Goal: Task Accomplishment & Management: Complete application form

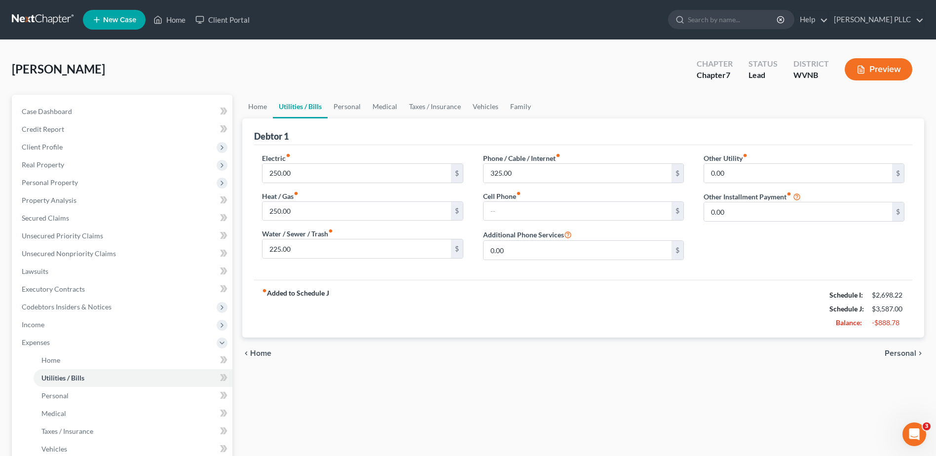
click at [54, 19] on link at bounding box center [43, 20] width 63 height 18
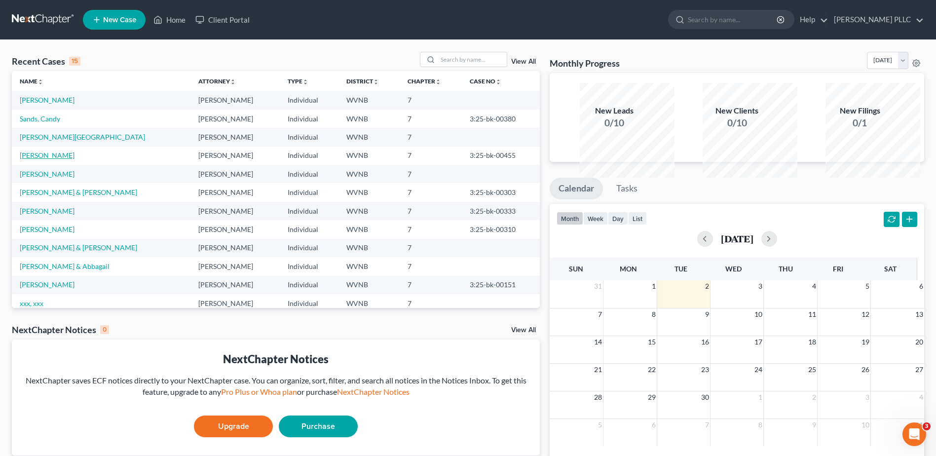
click at [58, 159] on link "[PERSON_NAME]" at bounding box center [47, 155] width 55 height 8
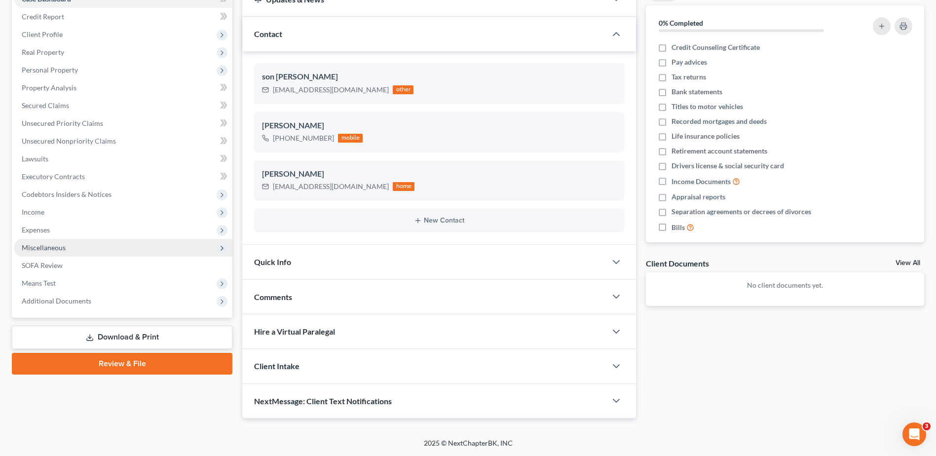
scroll to position [197, 0]
click at [37, 234] on span "Expenses" at bounding box center [36, 229] width 28 height 8
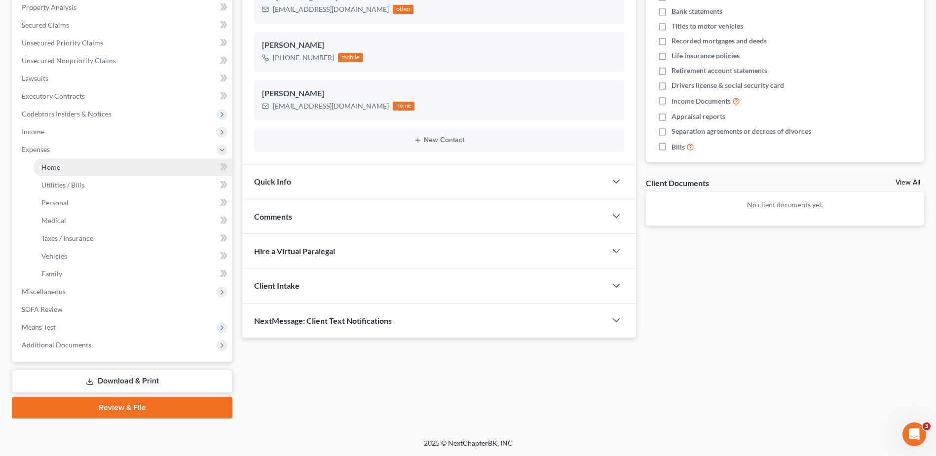
click at [60, 171] on span "Home" at bounding box center [50, 167] width 19 height 8
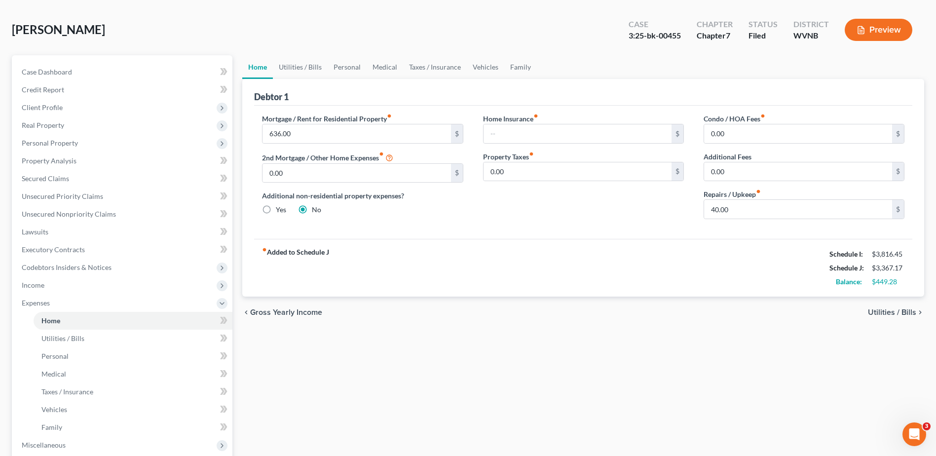
scroll to position [148, 0]
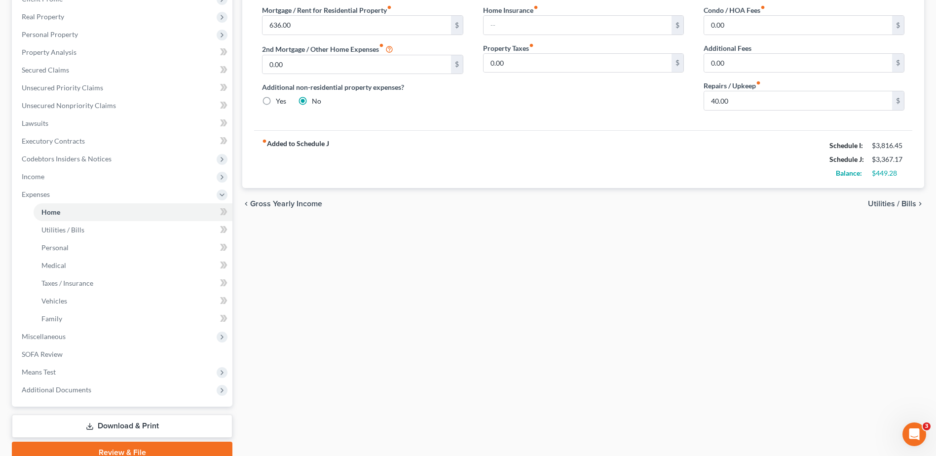
click at [868, 208] on span "Utilities / Bills" at bounding box center [892, 204] width 48 height 8
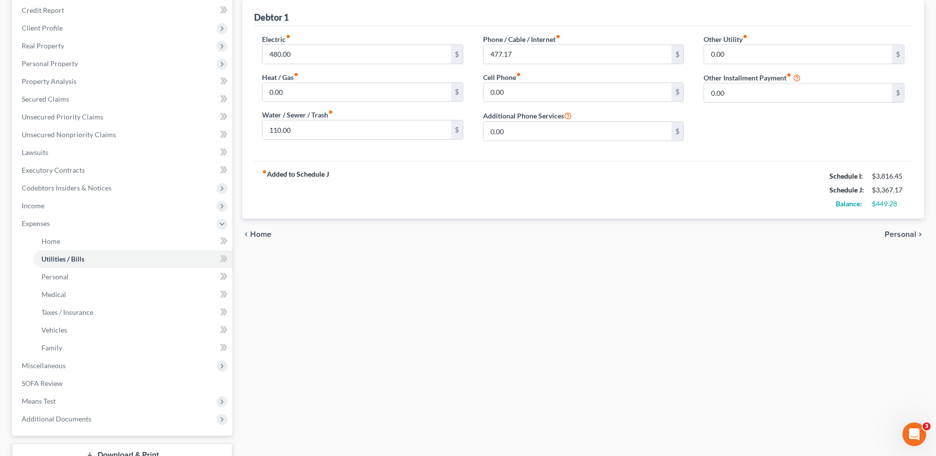
scroll to position [148, 0]
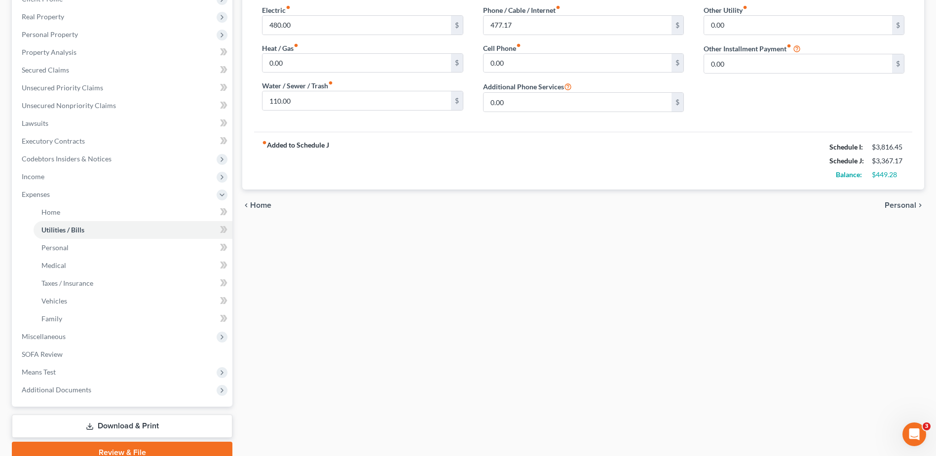
click at [885, 209] on span "Personal" at bounding box center [901, 205] width 32 height 8
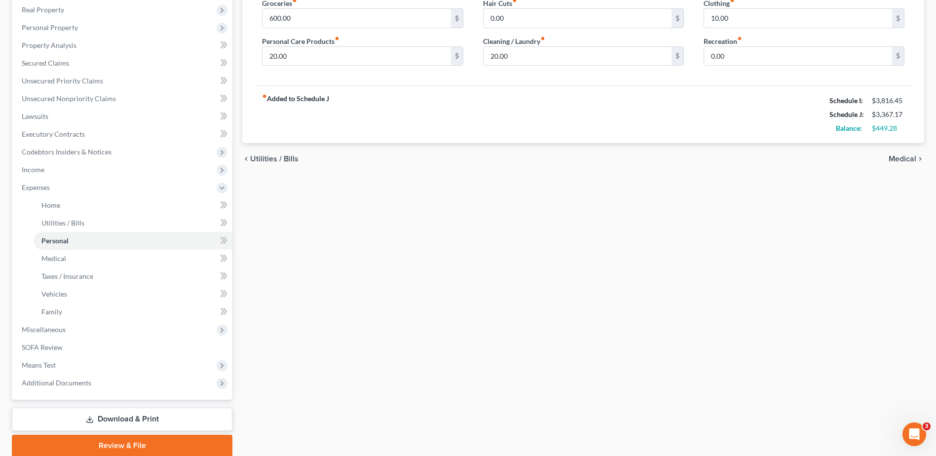
scroll to position [197, 0]
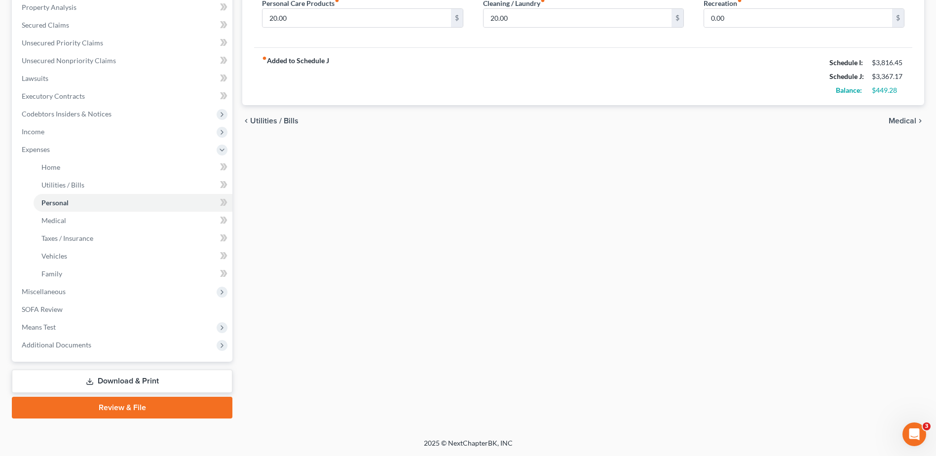
click at [894, 125] on span "Medical" at bounding box center [903, 121] width 28 height 8
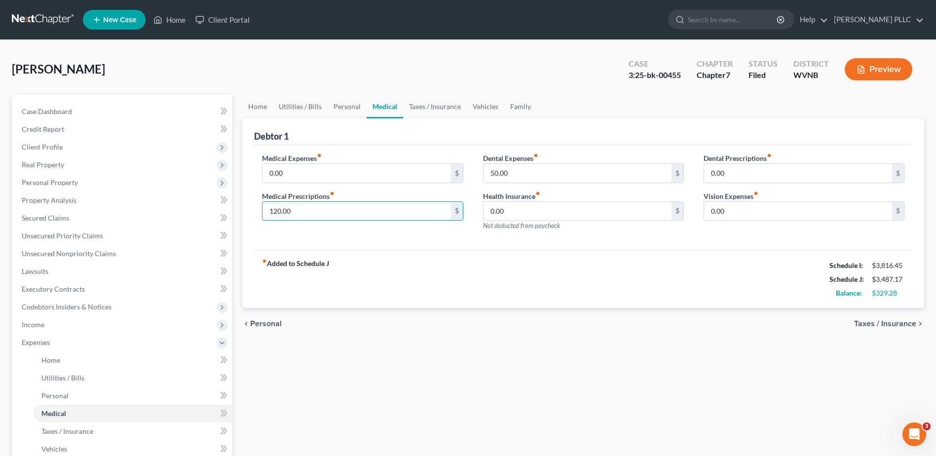
type input "120.00"
click at [854, 328] on span "Taxes / Insurance" at bounding box center [885, 324] width 62 height 8
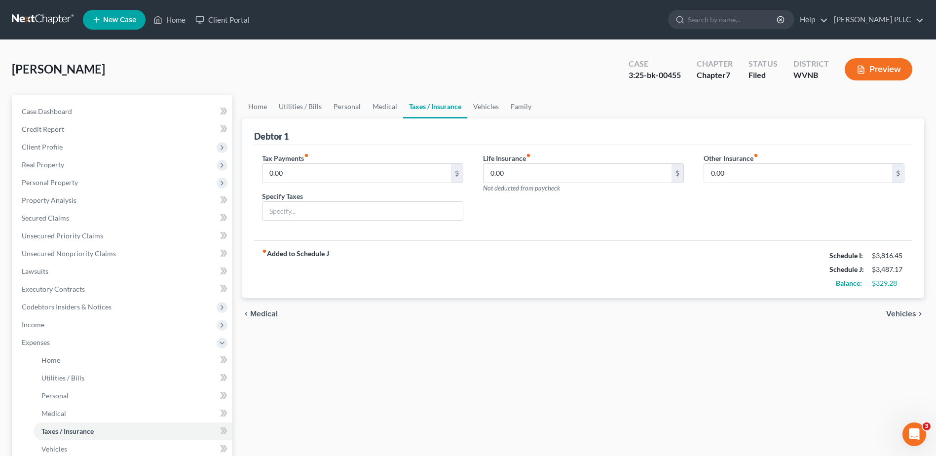
click at [886, 318] on span "Vehicles" at bounding box center [901, 314] width 30 height 8
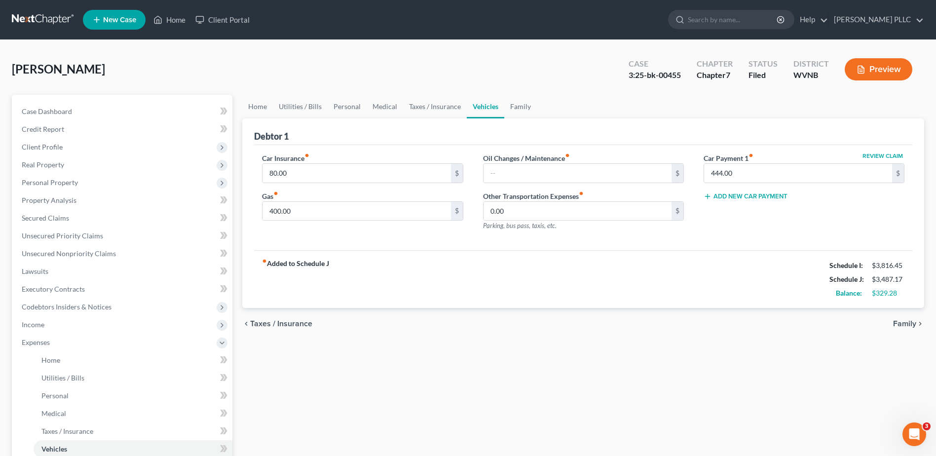
click at [893, 328] on span "Family" at bounding box center [904, 324] width 23 height 8
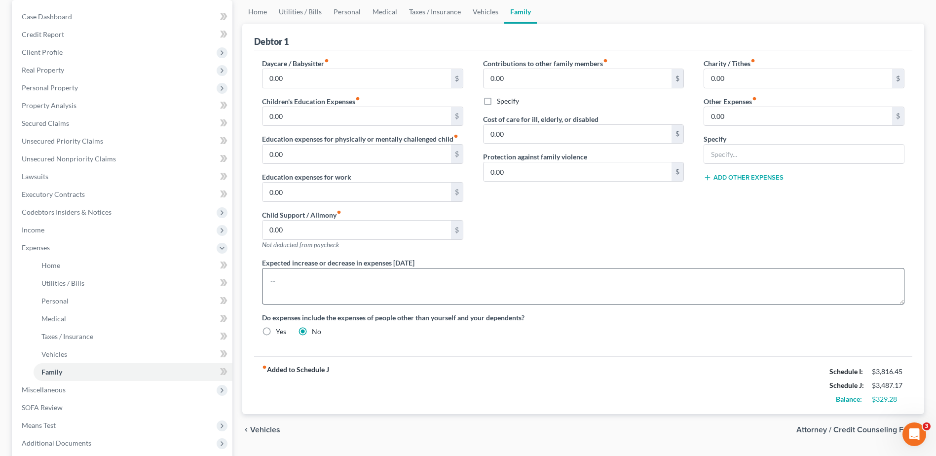
scroll to position [99, 0]
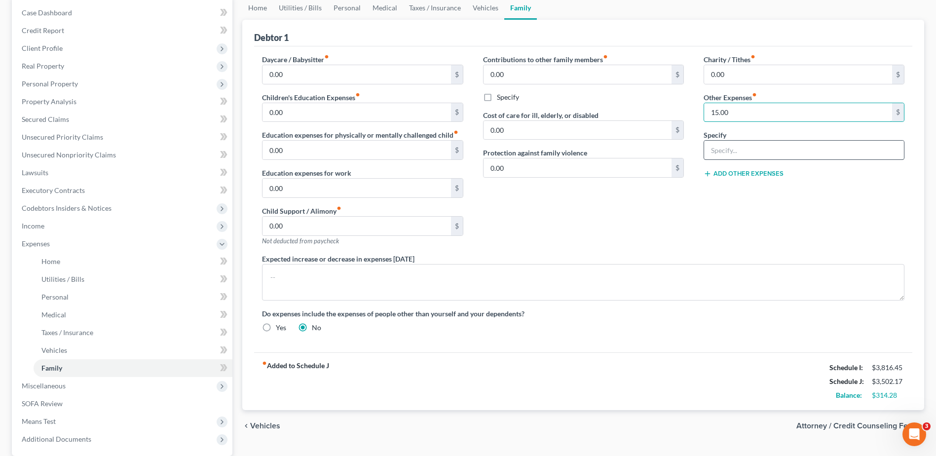
type input "15.00"
click at [722, 159] on input "text" at bounding box center [804, 150] width 200 height 19
type input "School lunches"
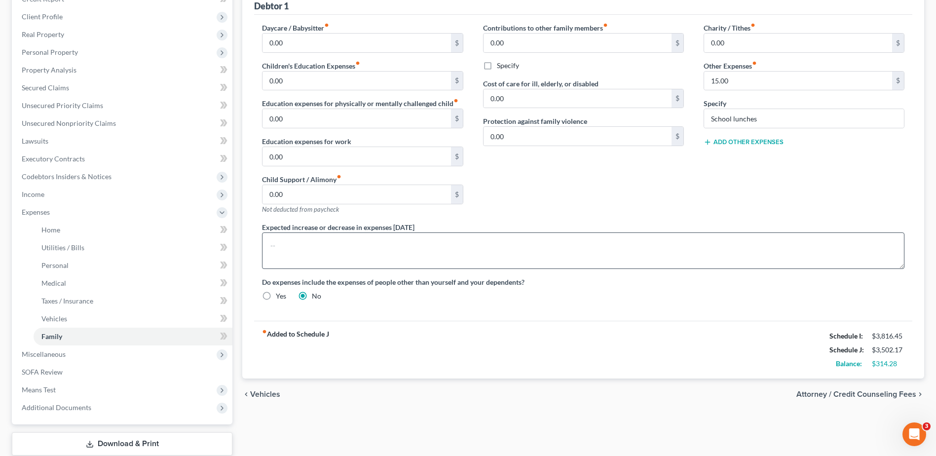
scroll to position [148, 0]
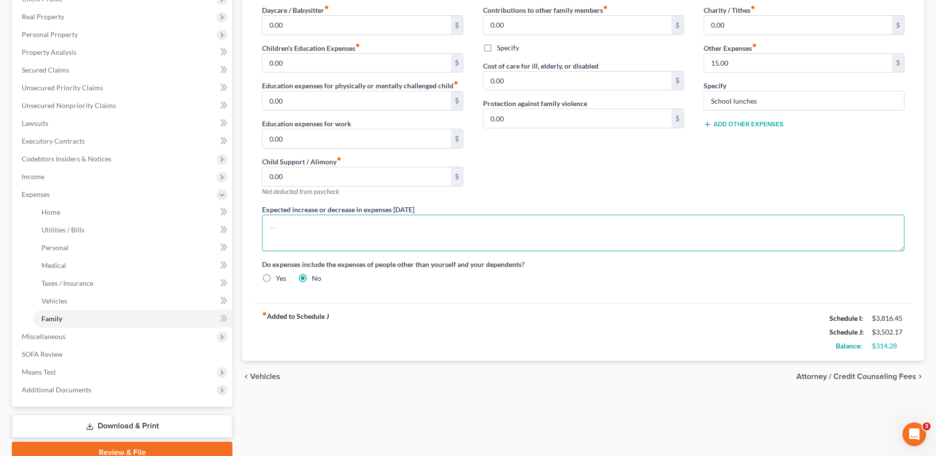
click at [342, 251] on textarea at bounding box center [583, 233] width 642 height 37
click at [660, 251] on textarea "[PERSON_NAME]'s daughter is getting braces and [PERSON_NAME] has a proposed tre…" at bounding box center [583, 233] width 642 height 37
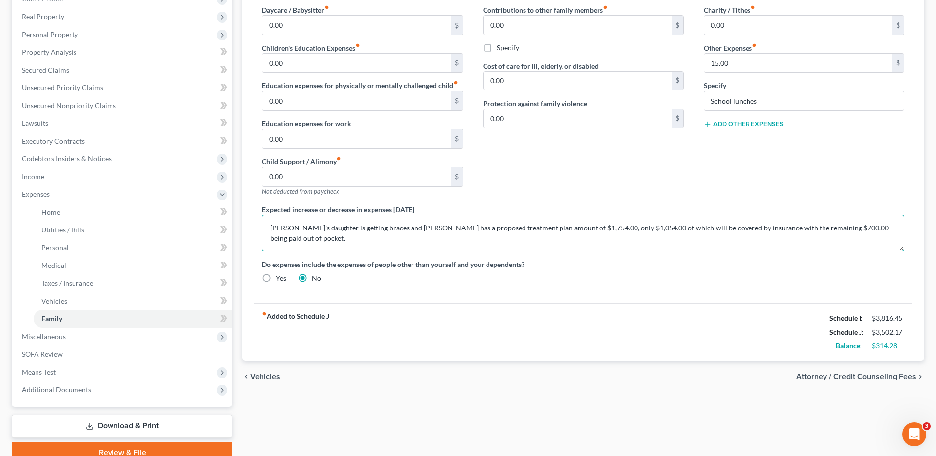
click at [698, 251] on textarea "[PERSON_NAME]'s daughter is getting braces and [PERSON_NAME] has a proposed tre…" at bounding box center [583, 233] width 642 height 37
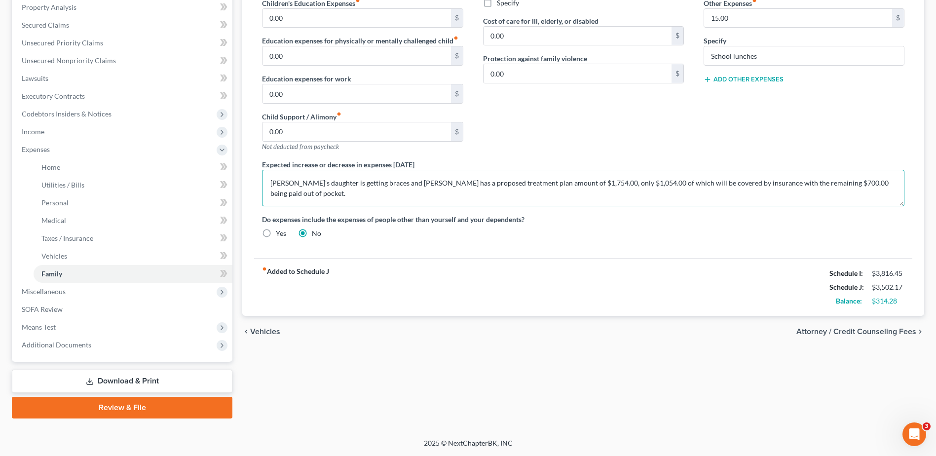
scroll to position [345, 0]
click at [402, 179] on textarea "[PERSON_NAME]'s daughter is getting braces and [PERSON_NAME] has a proposed tre…" at bounding box center [583, 188] width 642 height 37
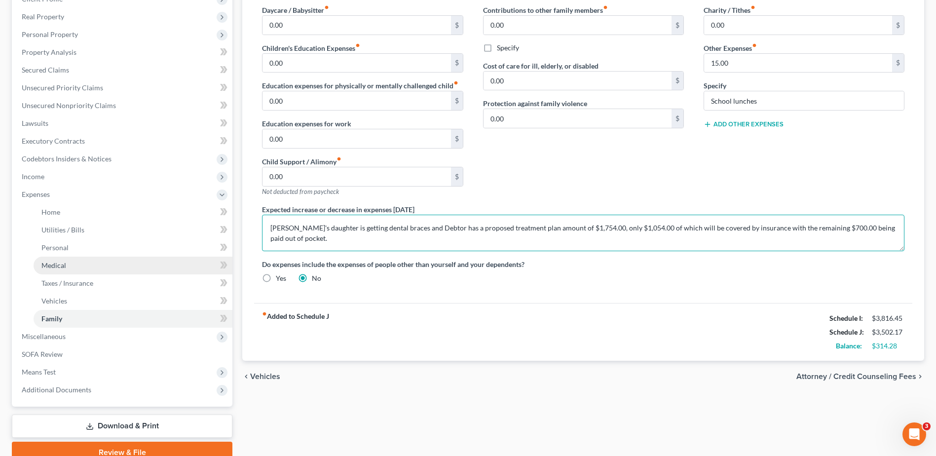
type textarea "[PERSON_NAME]'s daughter is getting dental braces and Debtor has a proposed tre…"
click at [66, 269] on span "Medical" at bounding box center [53, 265] width 25 height 8
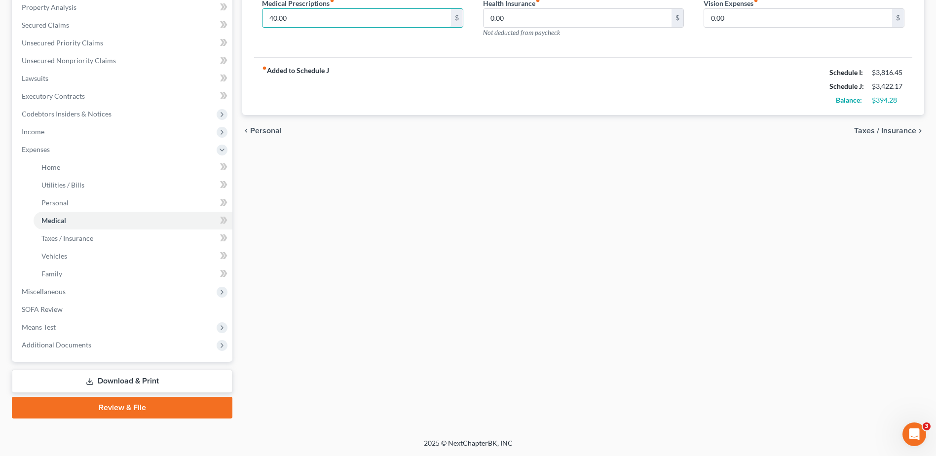
scroll to position [197, 0]
type input "40.00"
click at [863, 135] on span "Taxes / Insurance" at bounding box center [885, 131] width 62 height 8
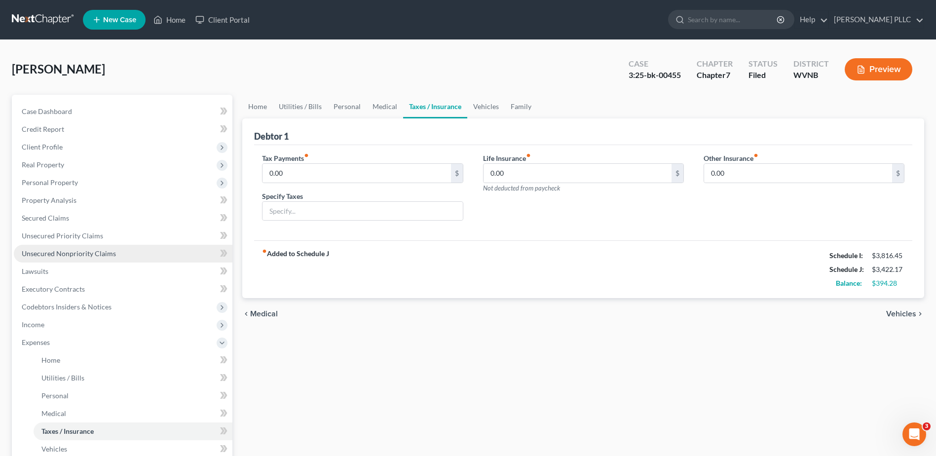
click at [92, 258] on span "Unsecured Nonpriority Claims" at bounding box center [69, 253] width 94 height 8
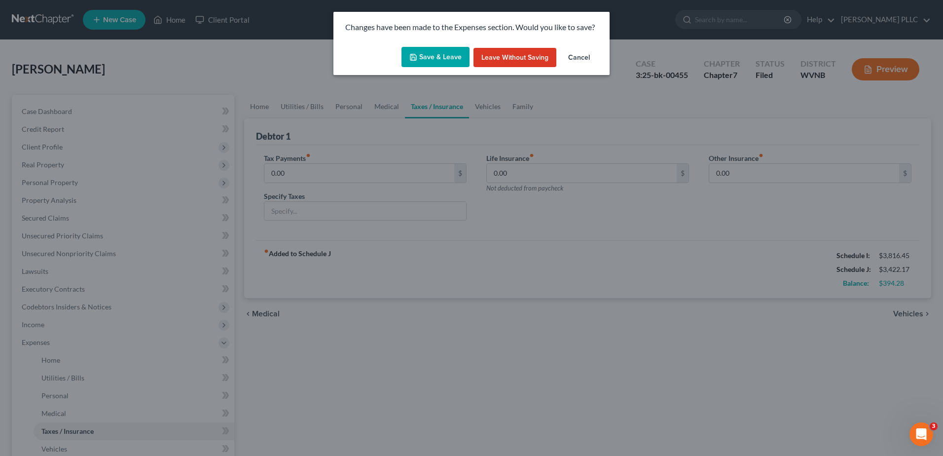
click at [436, 68] on button "Save & Leave" at bounding box center [436, 57] width 68 height 21
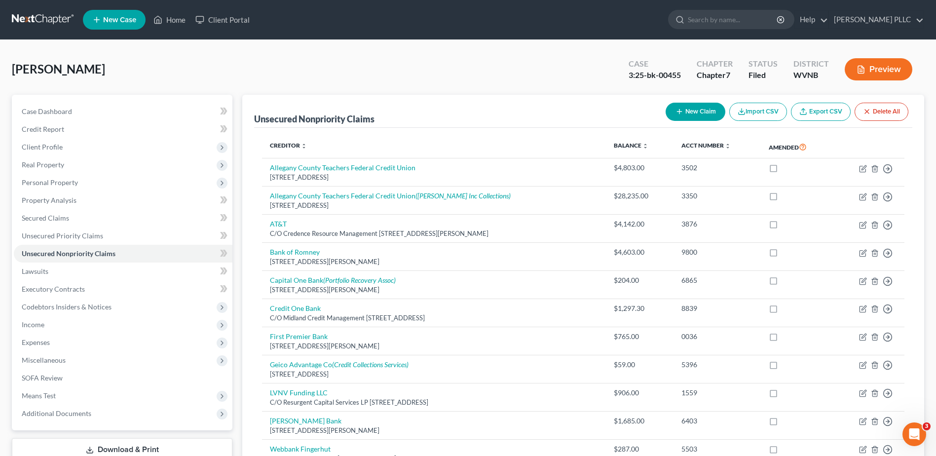
click at [666, 121] on button "New Claim" at bounding box center [696, 112] width 60 height 18
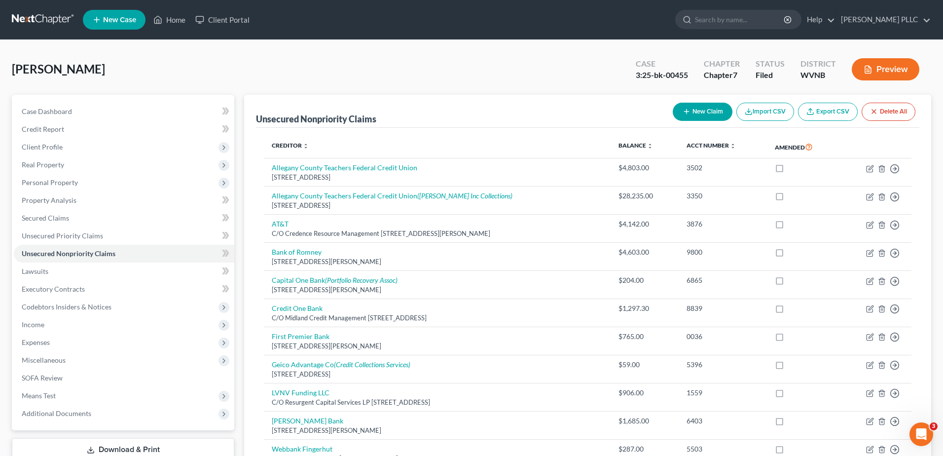
select select "0"
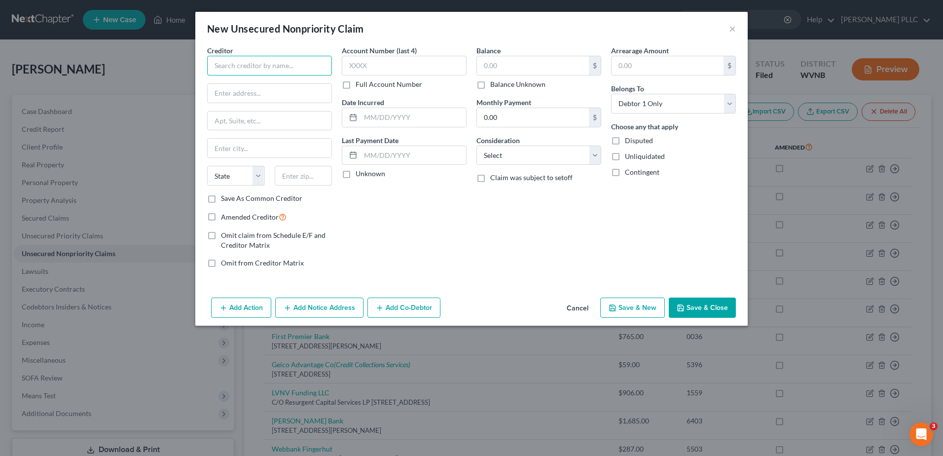
click at [208, 75] on input "text" at bounding box center [269, 66] width 125 height 20
type input "[GEOGRAPHIC_DATA]"
click at [208, 103] on input "text" at bounding box center [270, 93] width 124 height 19
type input "[STREET_ADDRESS]"
type input "26757"
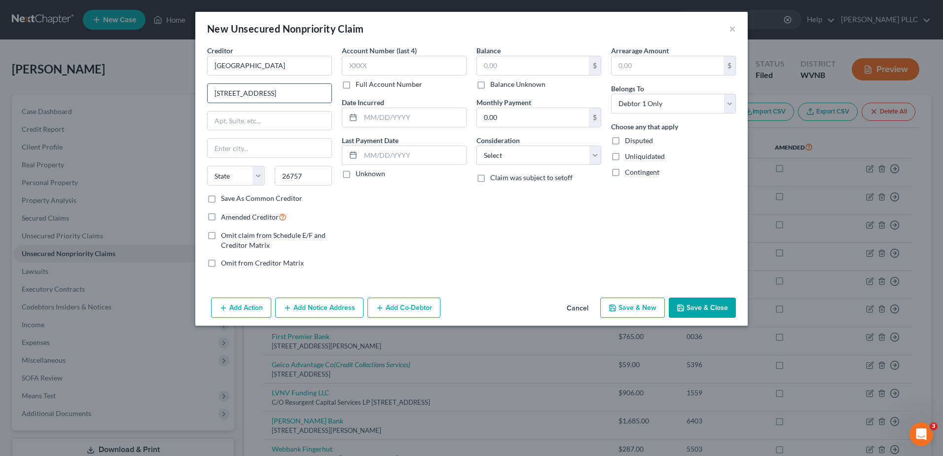
type input "[PERSON_NAME]"
select select "51"
click at [494, 75] on input "text" at bounding box center [533, 65] width 112 height 19
type input "334.00"
click at [517, 165] on select "Select Cable / Satellite Services Collection Agency Credit Card Debt Debt Couns…" at bounding box center [539, 156] width 125 height 20
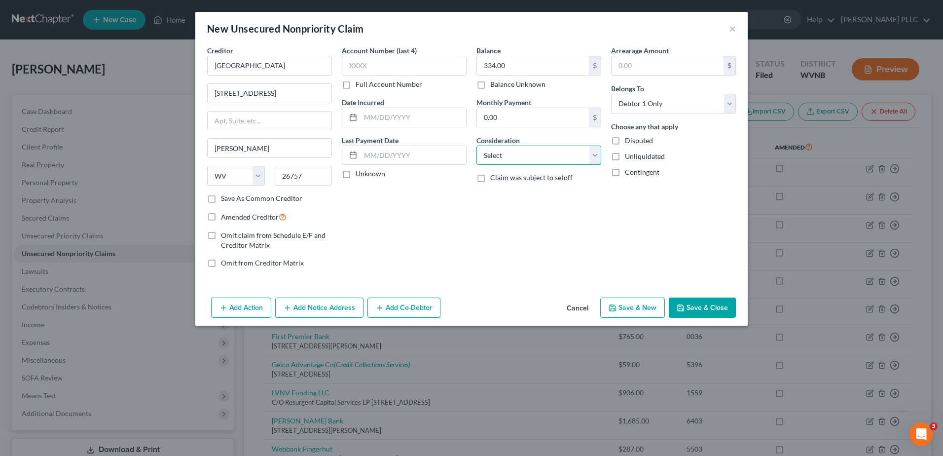
select select "9"
click at [477, 165] on select "Select Cable / Satellite Services Collection Agency Credit Card Debt Debt Couns…" at bounding box center [539, 156] width 125 height 20
click at [364, 127] on input "text" at bounding box center [414, 117] width 106 height 19
type input "[DATE]"
click at [665, 318] on button "Save & New" at bounding box center [632, 308] width 65 height 21
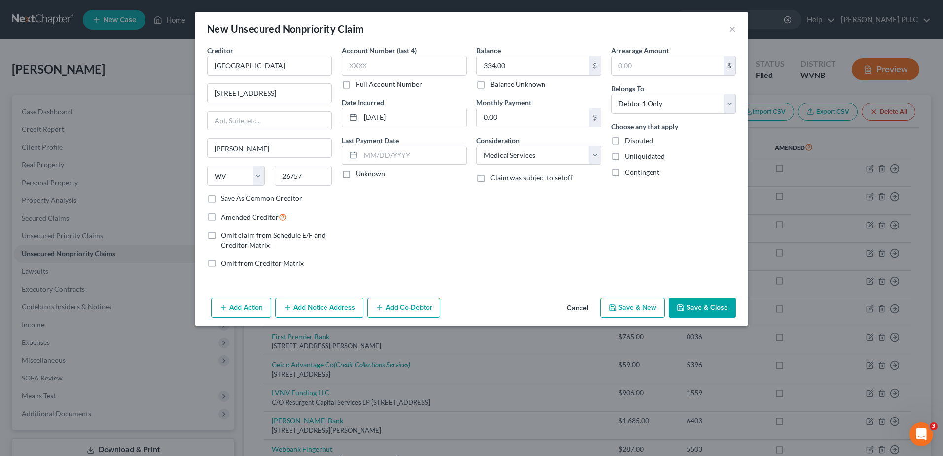
select select "0"
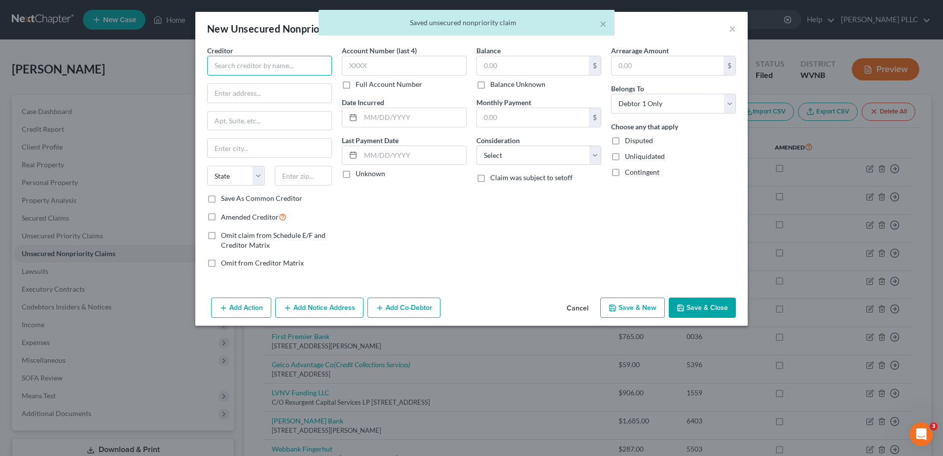
click at [207, 75] on input "text" at bounding box center [269, 66] width 125 height 20
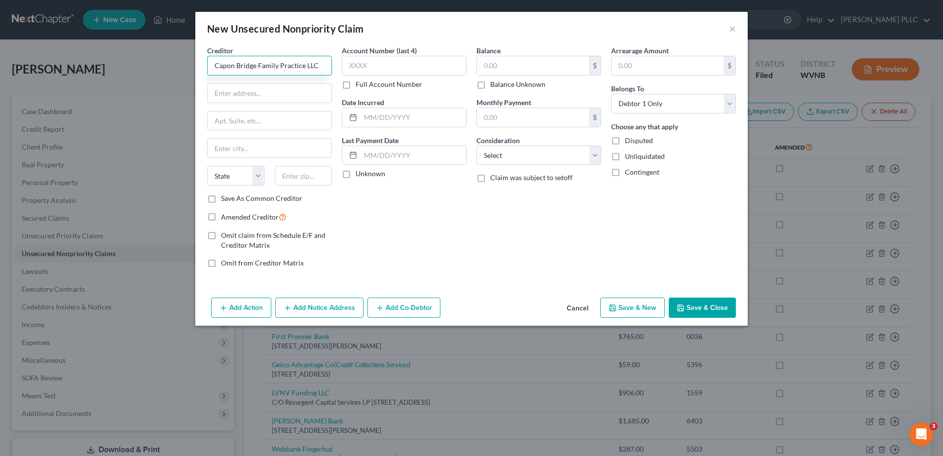
type input "Capon Bridge Family Practice LLC"
type input "P O Box 555"
type input "26711"
type input "[GEOGRAPHIC_DATA]"
select select "51"
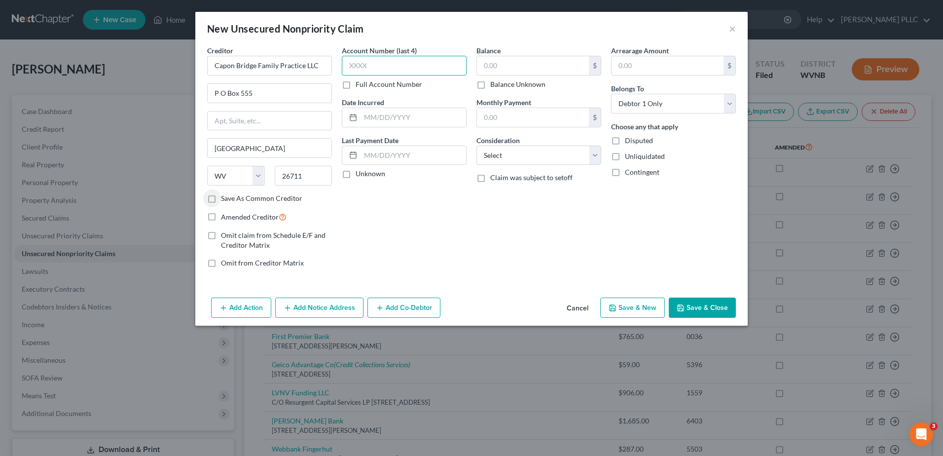
click at [342, 75] on input "text" at bounding box center [404, 66] width 125 height 20
type input "9626"
click at [504, 75] on input "text" at bounding box center [533, 65] width 112 height 19
type input "222.50"
click at [508, 165] on select "Select Cable / Satellite Services Collection Agency Credit Card Debt Debt Couns…" at bounding box center [539, 156] width 125 height 20
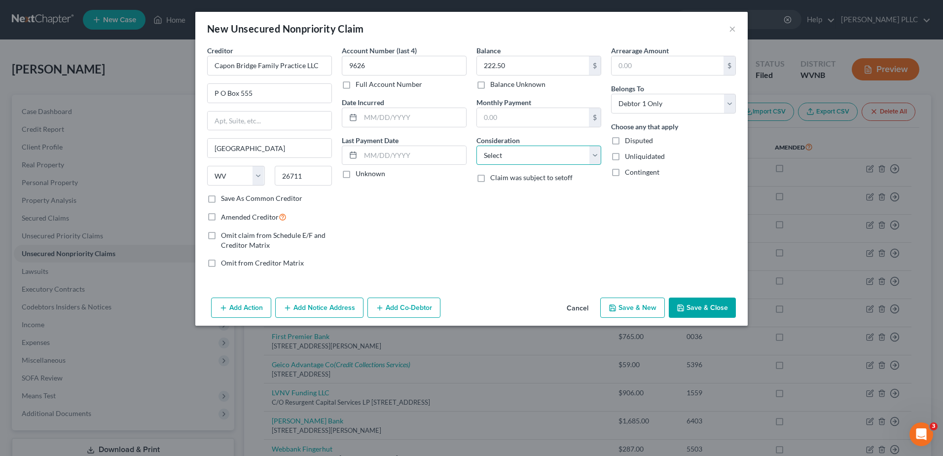
select select "9"
click at [477, 165] on select "Select Cable / Satellite Services Collection Agency Credit Card Debt Debt Couns…" at bounding box center [539, 156] width 125 height 20
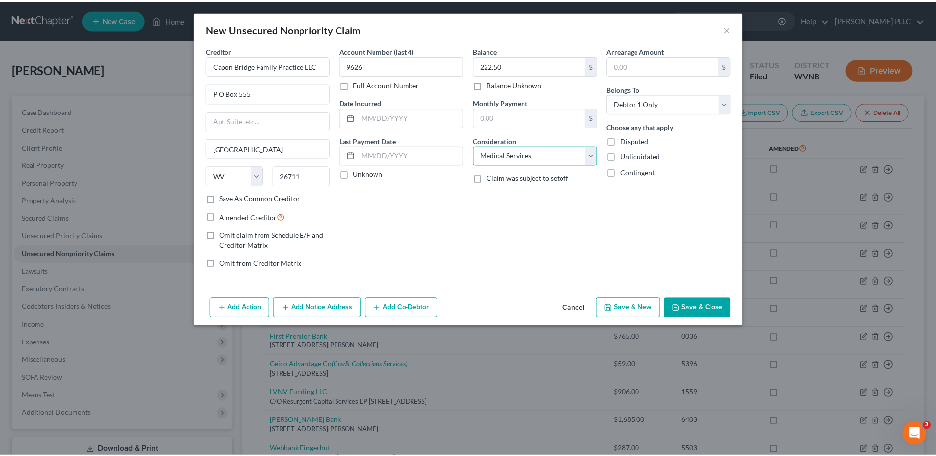
scroll to position [6, 0]
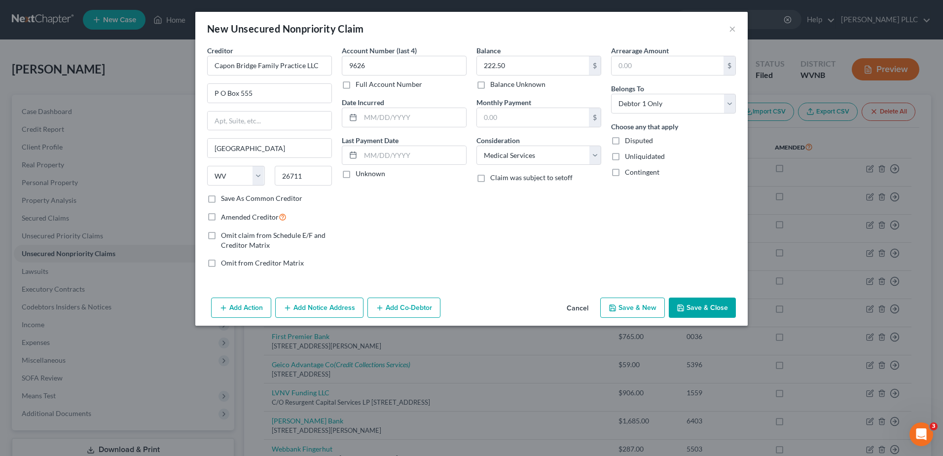
click at [736, 318] on button "Save & Close" at bounding box center [702, 308] width 67 height 21
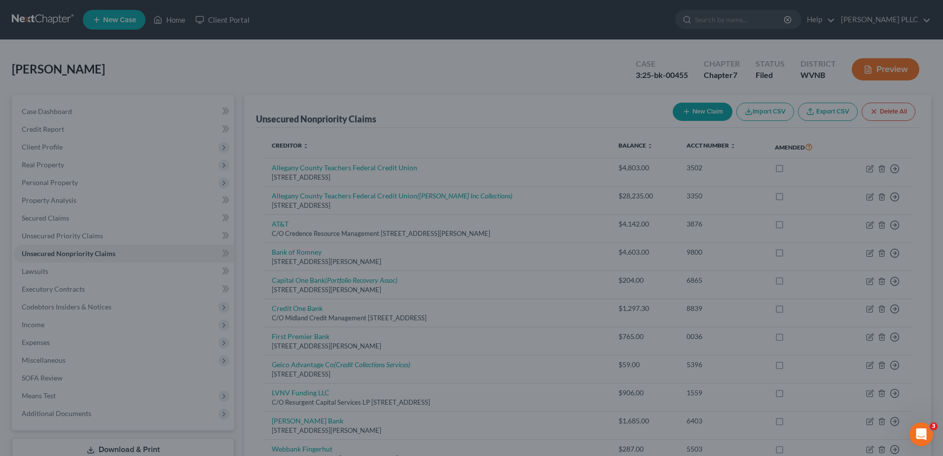
type input "0.00"
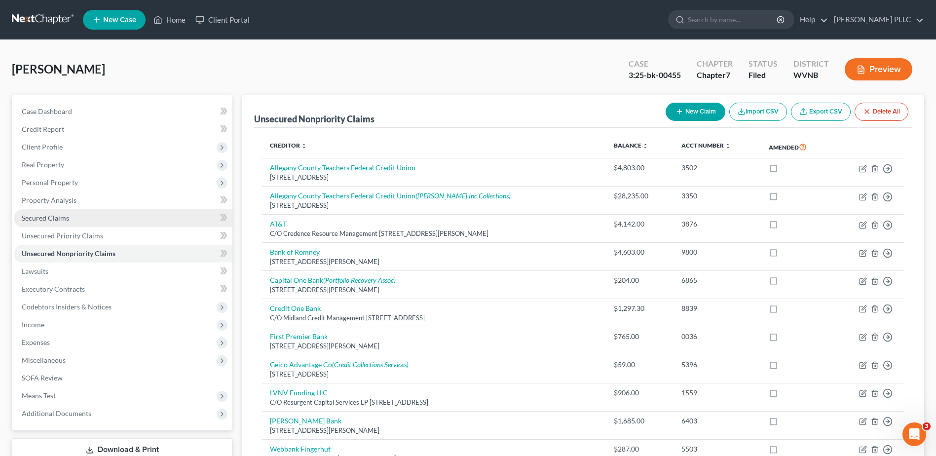
click at [68, 222] on span "Secured Claims" at bounding box center [45, 218] width 47 height 8
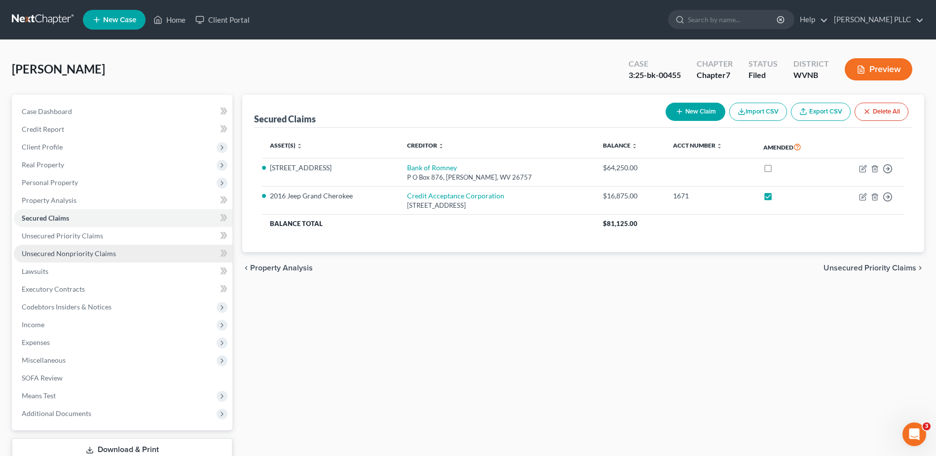
click at [94, 258] on span "Unsecured Nonpriority Claims" at bounding box center [69, 253] width 94 height 8
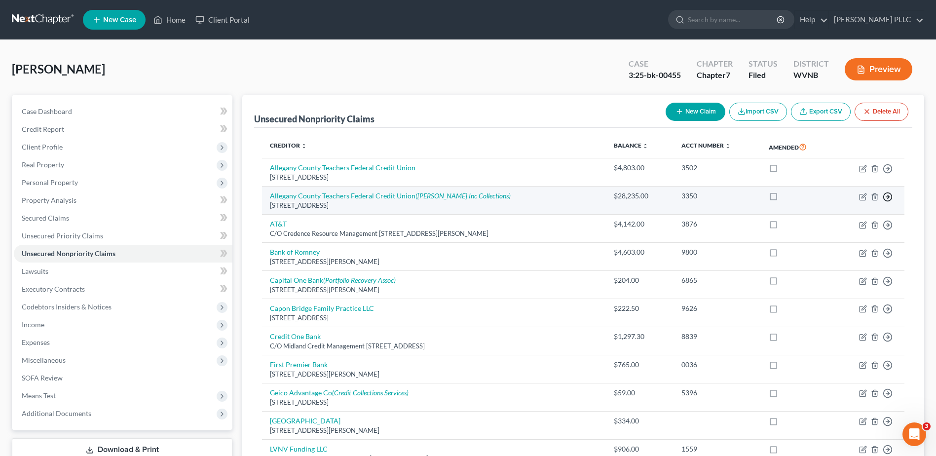
click at [888, 170] on polyline "button" at bounding box center [888, 168] width 1 height 3
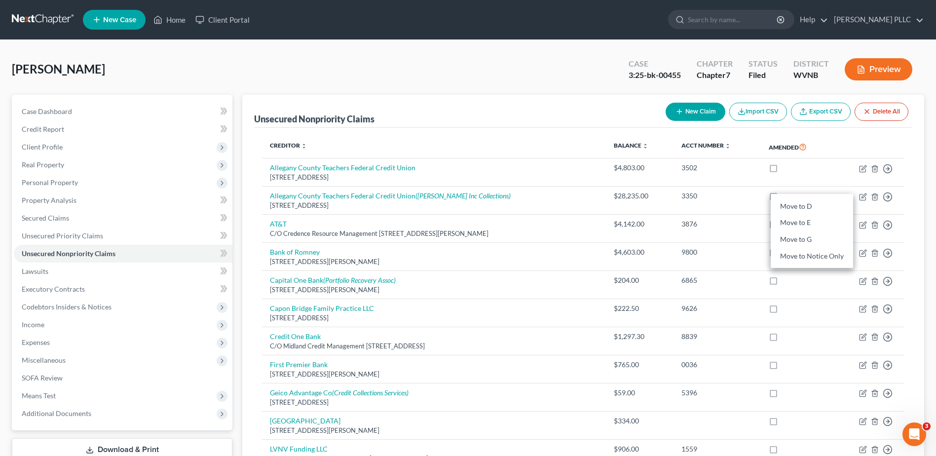
click at [929, 217] on div "[PERSON_NAME] Upgraded Case 3:25-bk-00455 Chapter Chapter 7 Status Filed Distri…" at bounding box center [468, 326] width 936 height 573
